Goal: Task Accomplishment & Management: Use online tool/utility

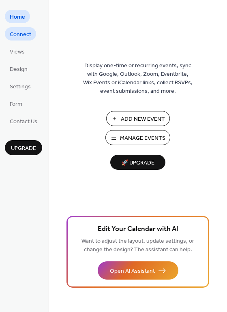
click at [21, 39] on span "Connect" at bounding box center [20, 34] width 21 height 9
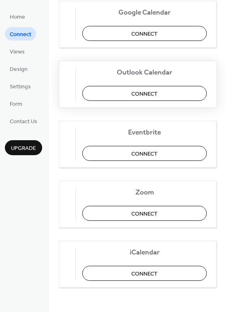
scroll to position [209, 0]
click at [150, 269] on span "Connect" at bounding box center [144, 273] width 26 height 9
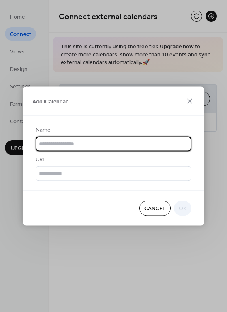
scroll to position [0, 0]
type input "**********"
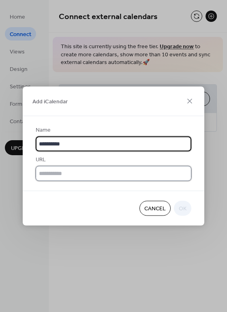
click at [105, 177] on input "text" at bounding box center [114, 173] width 156 height 15
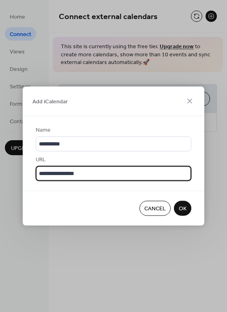
type input "**********"
click at [184, 213] on span "OK" at bounding box center [183, 209] width 8 height 9
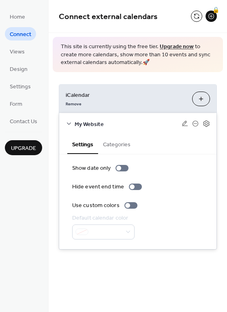
click at [202, 100] on button "Add iCalendar" at bounding box center [201, 99] width 18 height 15
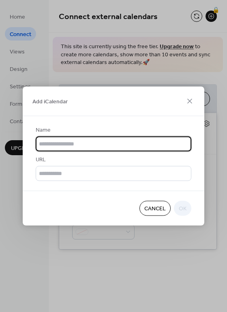
click at [159, 213] on span "Cancel" at bounding box center [154, 209] width 21 height 9
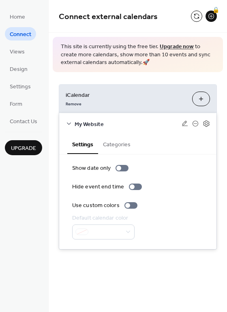
click at [132, 151] on button "Categories" at bounding box center [116, 144] width 37 height 19
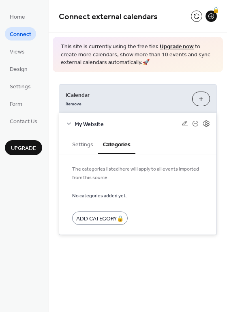
click at [90, 153] on button "Settings" at bounding box center [82, 144] width 31 height 19
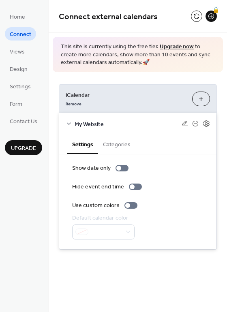
click at [134, 262] on div "iCalendar Remove Add iCalendar My Website Settings Categories Show date only Hi…" at bounding box center [138, 167] width 178 height 190
click at [28, 153] on span "Upgrade" at bounding box center [23, 148] width 25 height 9
